Goal: Information Seeking & Learning: Learn about a topic

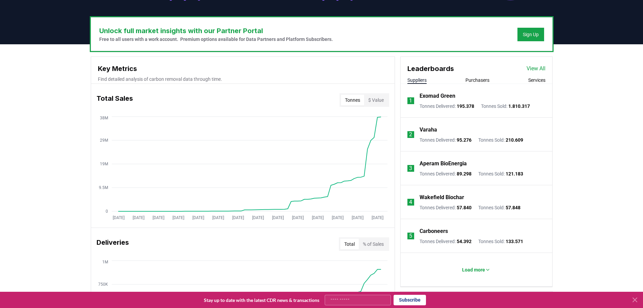
scroll to position [203, 0]
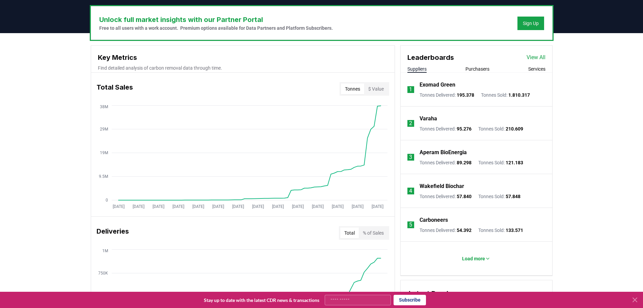
click at [481, 70] on button "Purchasers" at bounding box center [478, 69] width 24 height 7
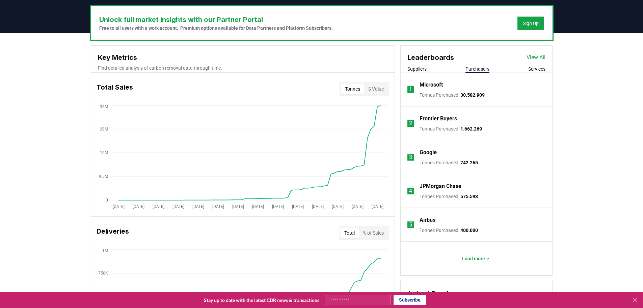
click at [418, 69] on button "Suppliers" at bounding box center [417, 69] width 19 height 7
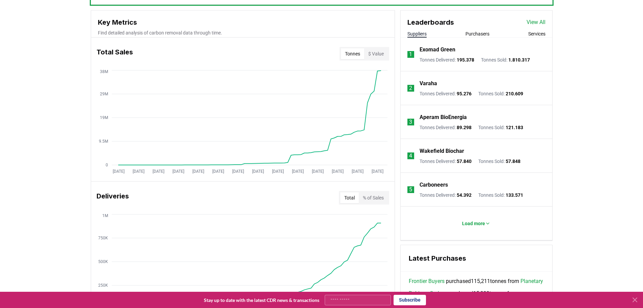
scroll to position [236, 0]
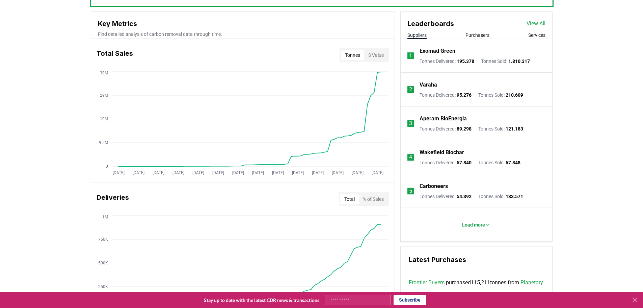
click at [542, 25] on link "View All" at bounding box center [536, 24] width 19 height 8
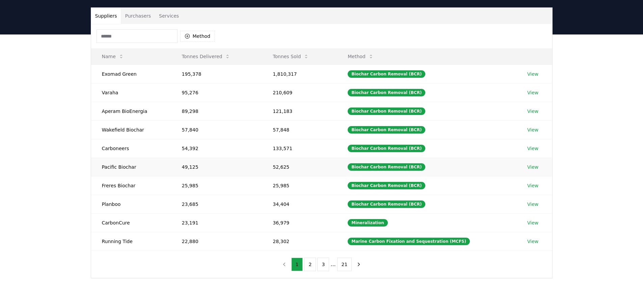
scroll to position [42, 0]
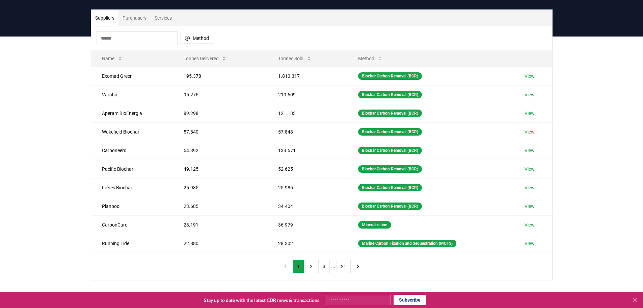
click at [293, 58] on button "Tonnes Sold" at bounding box center [295, 59] width 44 height 14
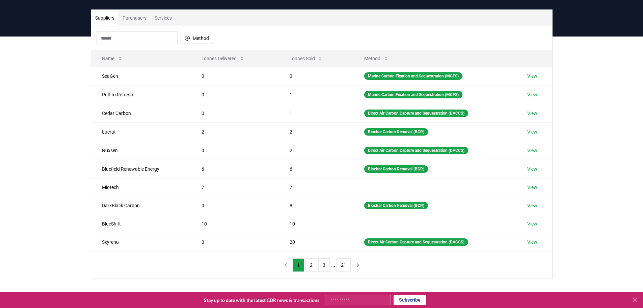
click at [293, 58] on button "Tonnes Sold" at bounding box center [306, 59] width 44 height 14
